Goal: Information Seeking & Learning: Learn about a topic

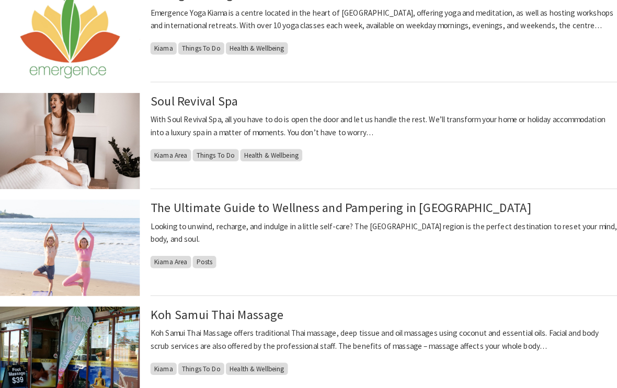
scroll to position [537, 0]
click at [214, 105] on link "Soul Revival Spa" at bounding box center [199, 98] width 86 height 15
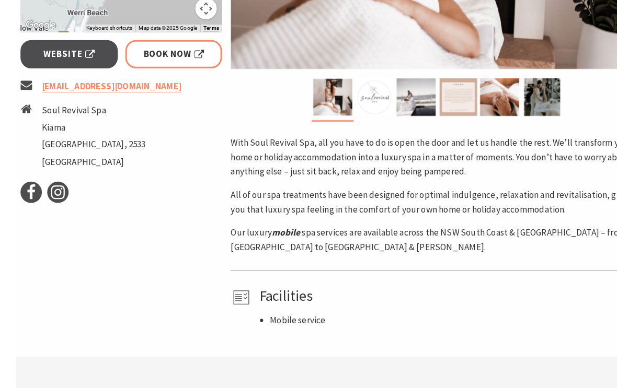
scroll to position [398, 0]
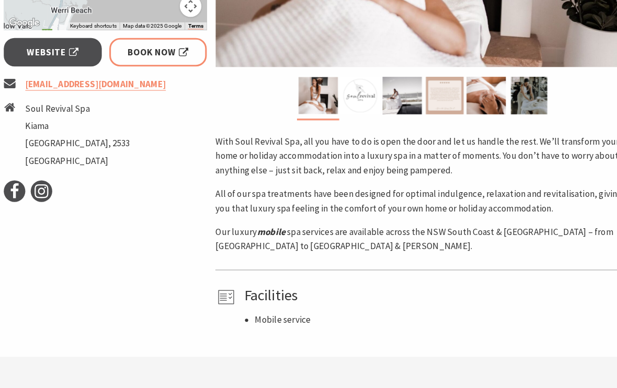
click at [283, 309] on li "Mobile service" at bounding box center [335, 311] width 175 height 14
click at [272, 286] on h4 "Facilities" at bounding box center [423, 286] width 372 height 17
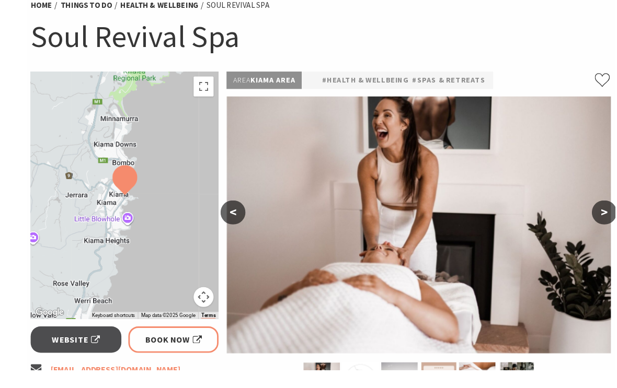
scroll to position [92, 0]
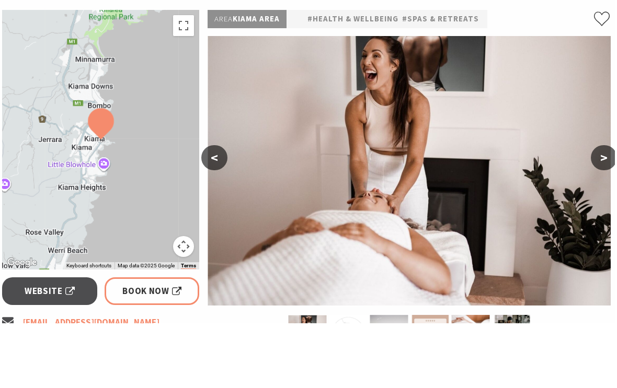
click at [598, 210] on button ">" at bounding box center [606, 222] width 26 height 25
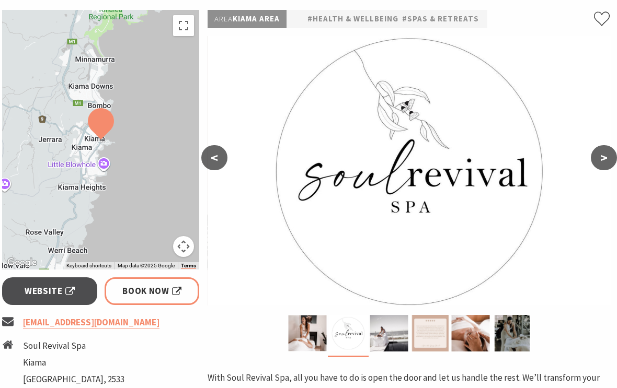
click at [600, 162] on button ">" at bounding box center [603, 157] width 26 height 25
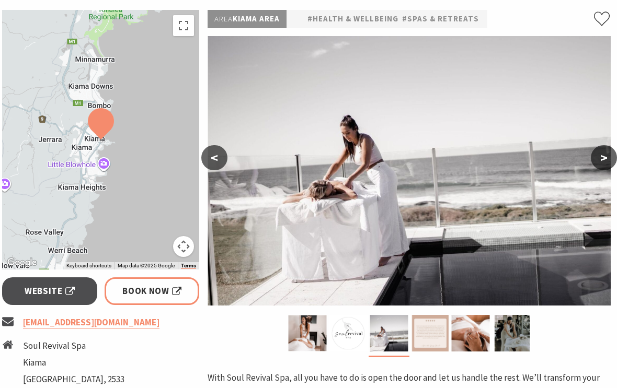
click at [598, 159] on button ">" at bounding box center [603, 157] width 26 height 25
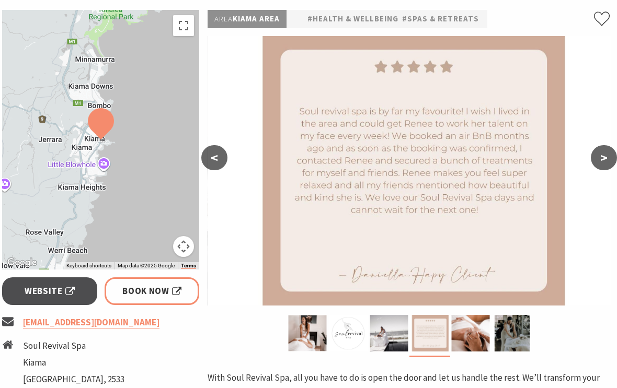
click at [603, 156] on button ">" at bounding box center [603, 157] width 26 height 25
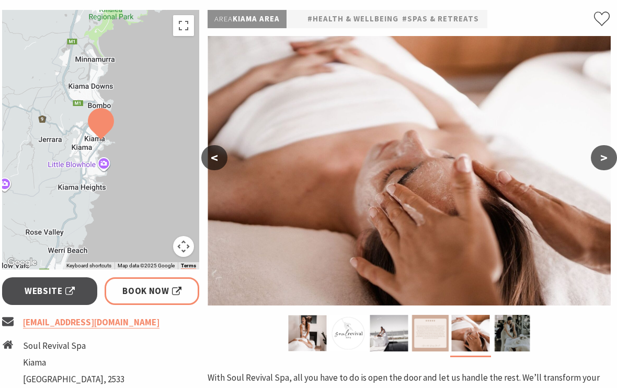
click at [601, 158] on button ">" at bounding box center [603, 157] width 26 height 25
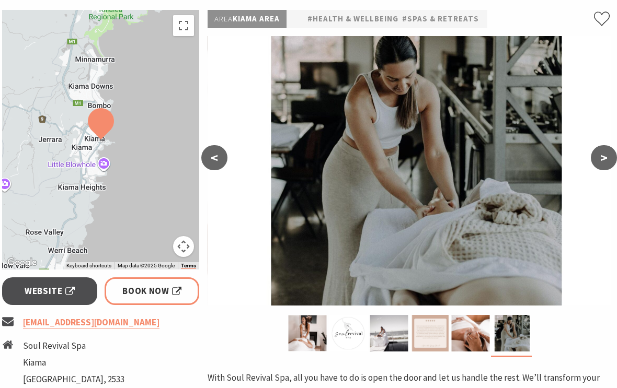
click at [603, 155] on button ">" at bounding box center [603, 157] width 26 height 25
click at [605, 155] on button ">" at bounding box center [603, 157] width 26 height 25
click at [599, 157] on button ">" at bounding box center [603, 157] width 26 height 25
click at [598, 155] on button ">" at bounding box center [603, 157] width 26 height 25
click at [597, 154] on button ">" at bounding box center [603, 157] width 26 height 25
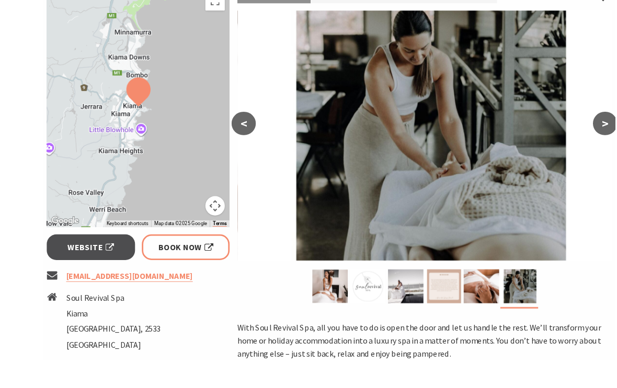
scroll to position [200, 0]
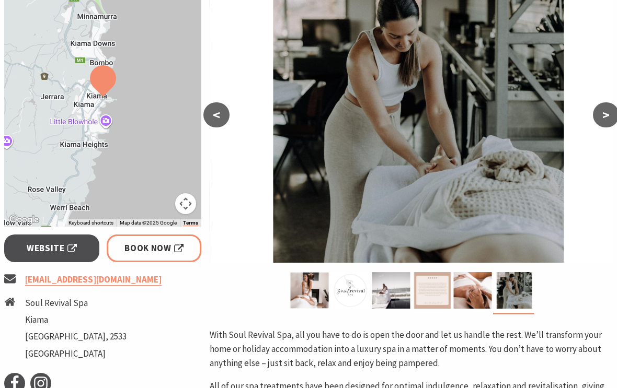
click at [73, 254] on span "Website" at bounding box center [52, 248] width 50 height 14
